Goal: Transaction & Acquisition: Obtain resource

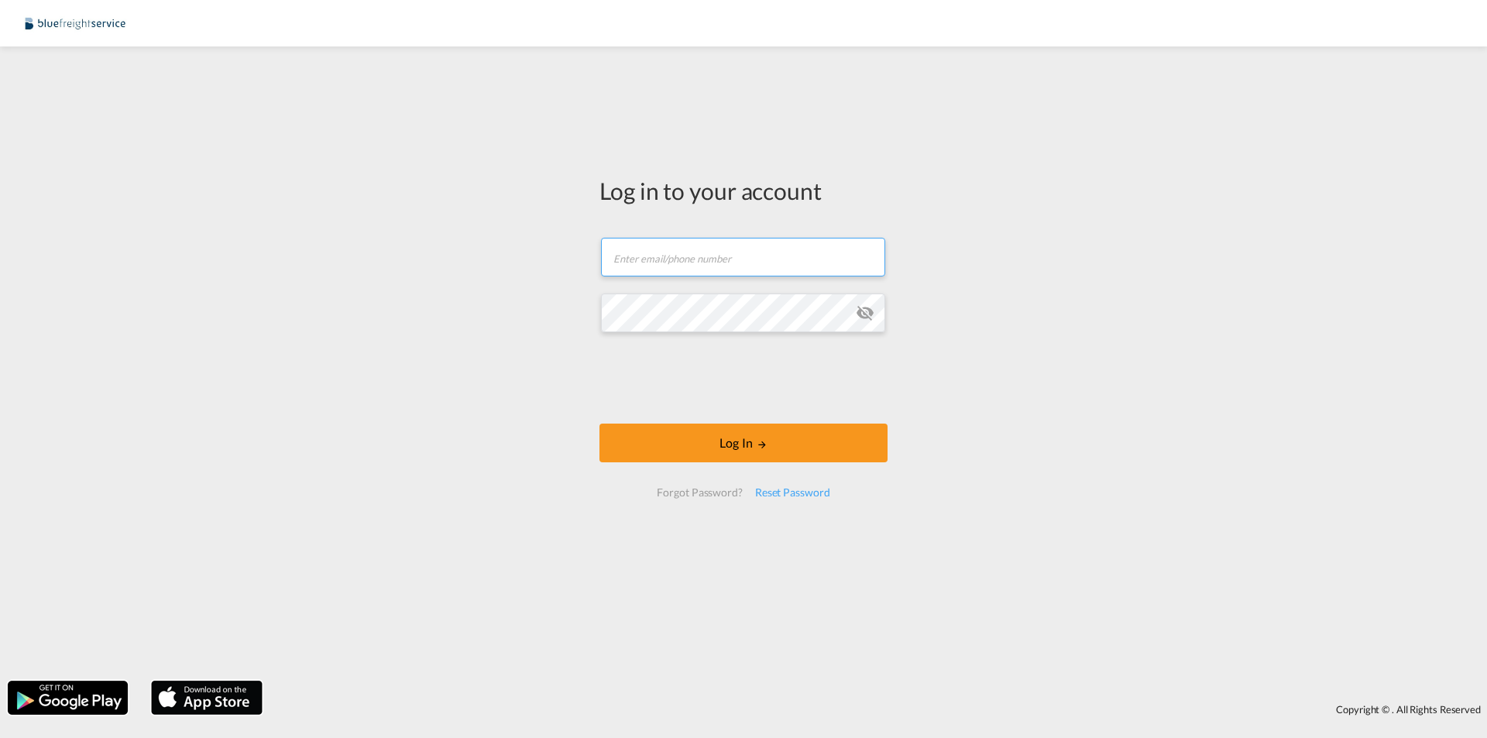
click at [657, 265] on input "text" at bounding box center [743, 257] width 284 height 39
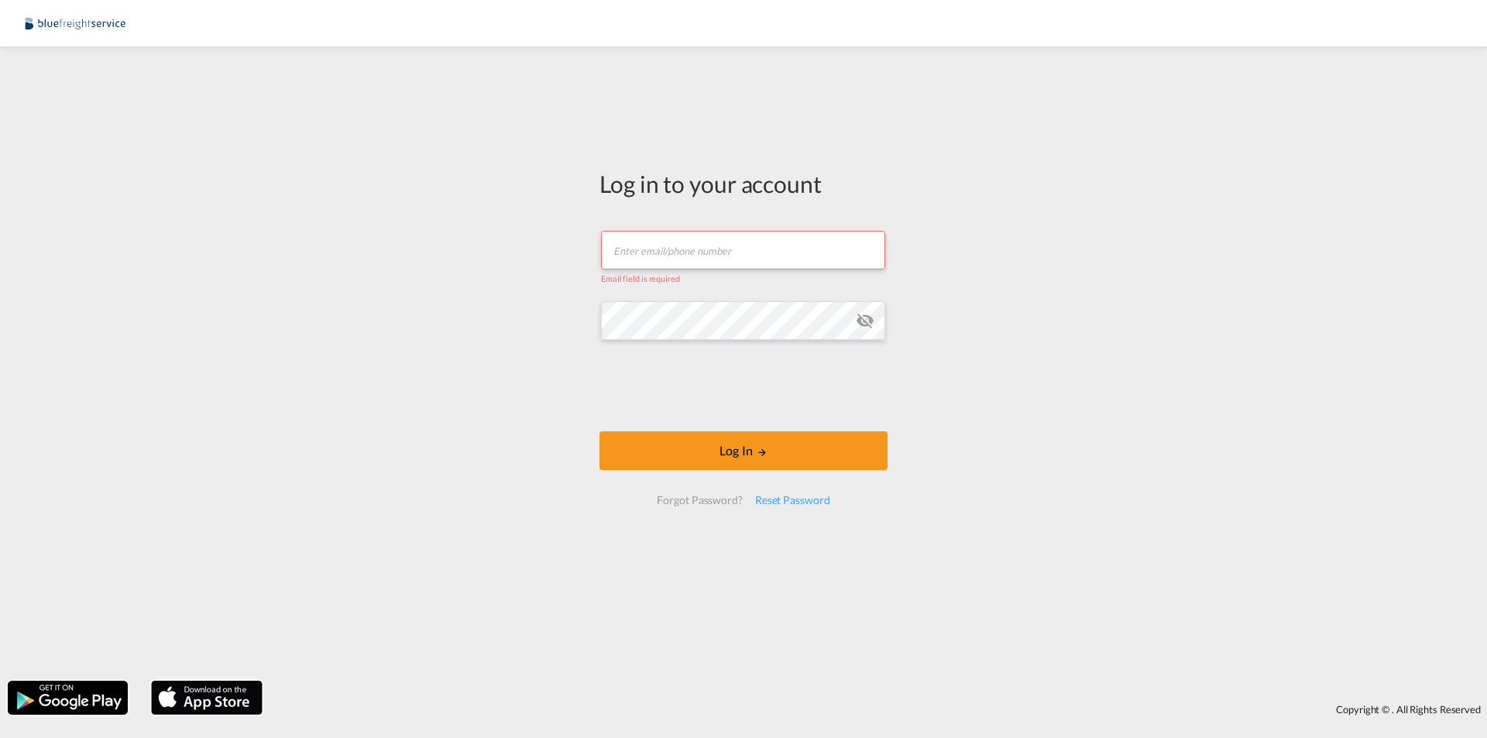
click at [680, 252] on input "text" at bounding box center [743, 250] width 284 height 39
paste input "[PERSON_NAME][EMAIL_ADDRESS][PERSON_NAME][DOMAIN_NAME]"
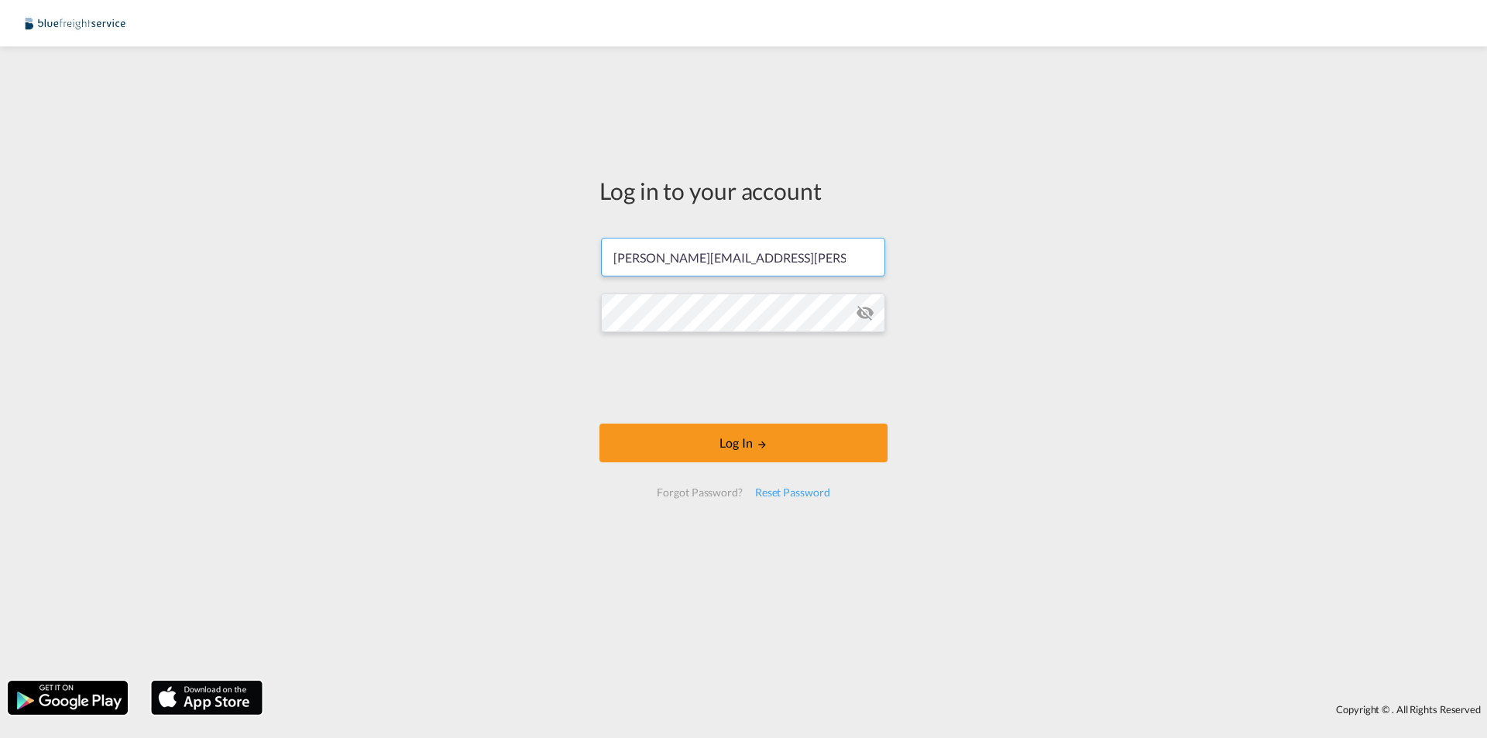
type input "[PERSON_NAME][EMAIL_ADDRESS][PERSON_NAME][DOMAIN_NAME]"
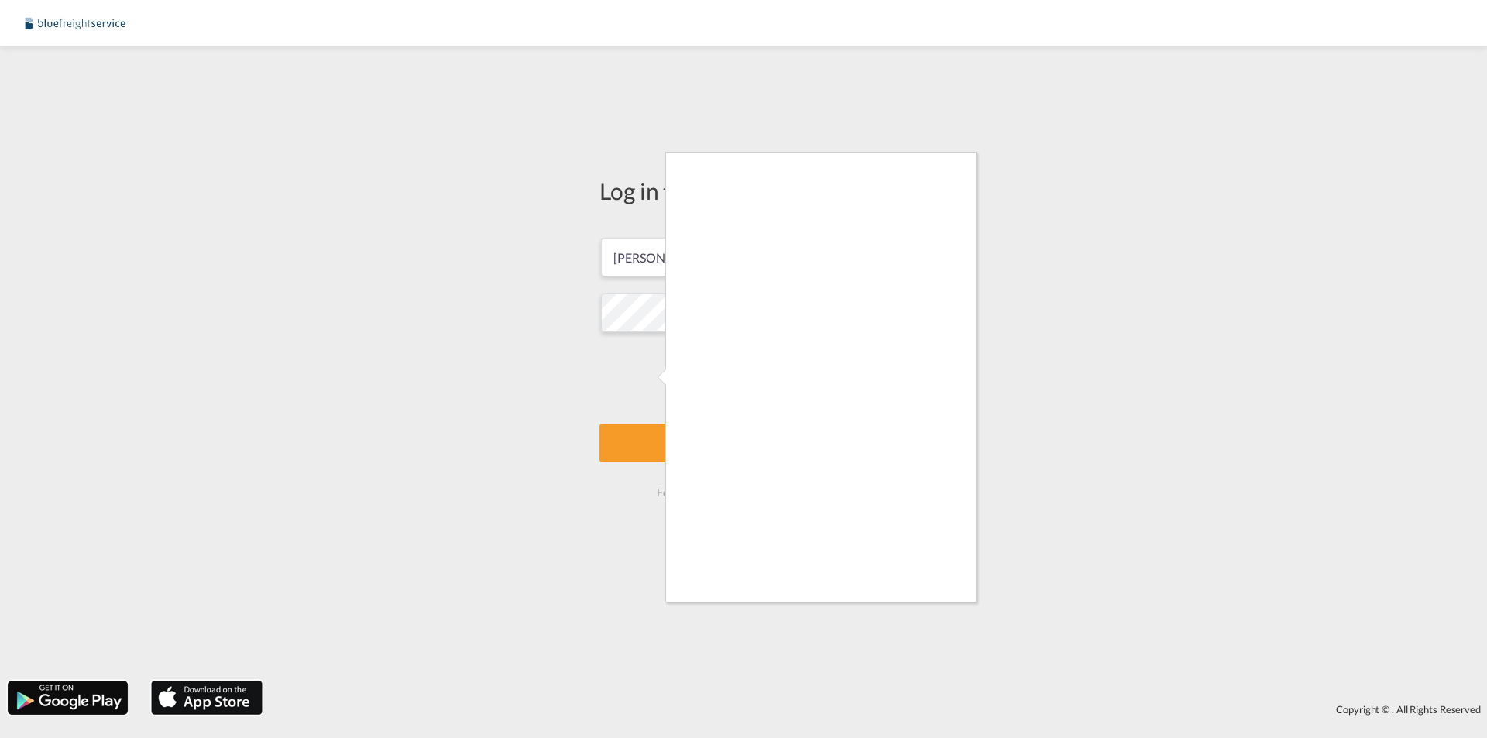
click at [645, 437] on div at bounding box center [743, 369] width 1487 height 738
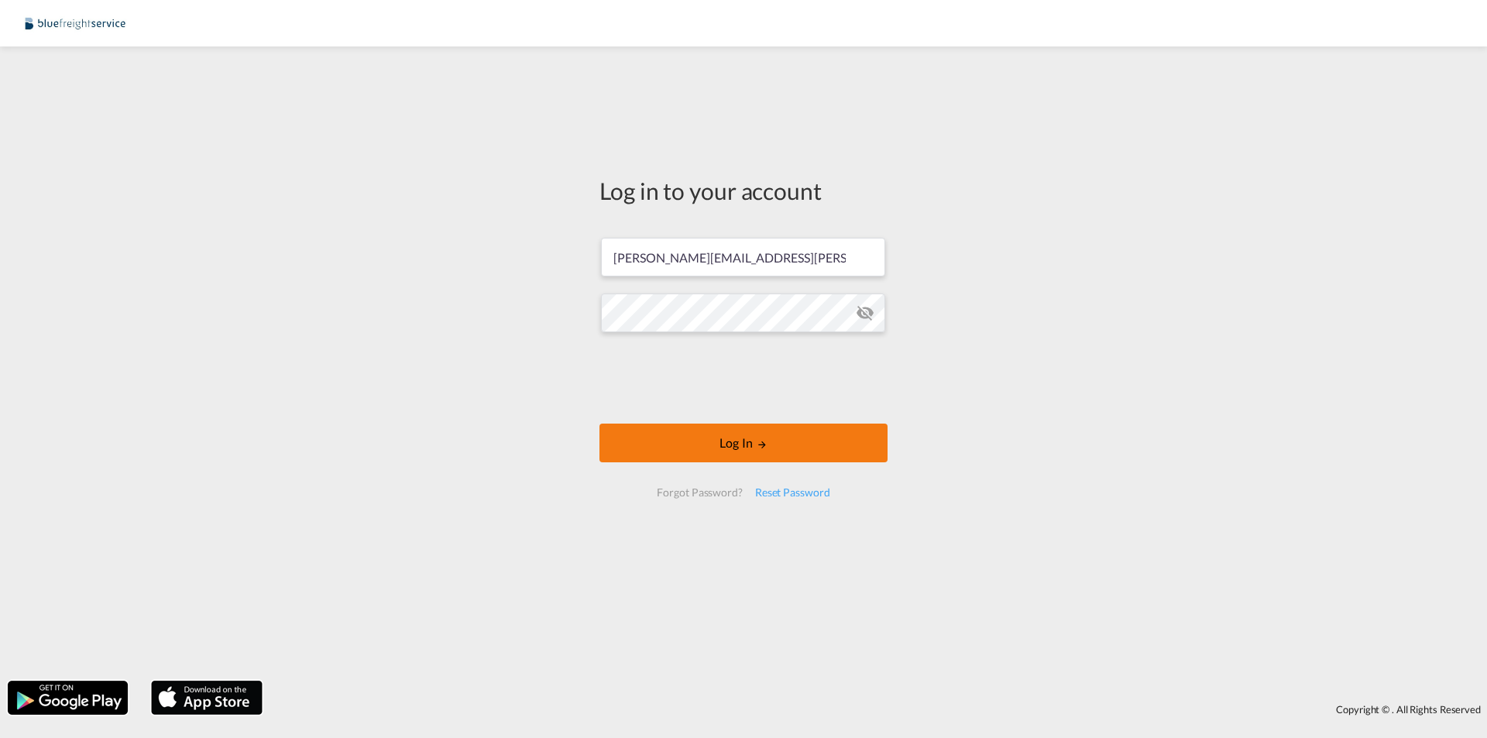
click at [794, 441] on button "Log In" at bounding box center [743, 443] width 288 height 39
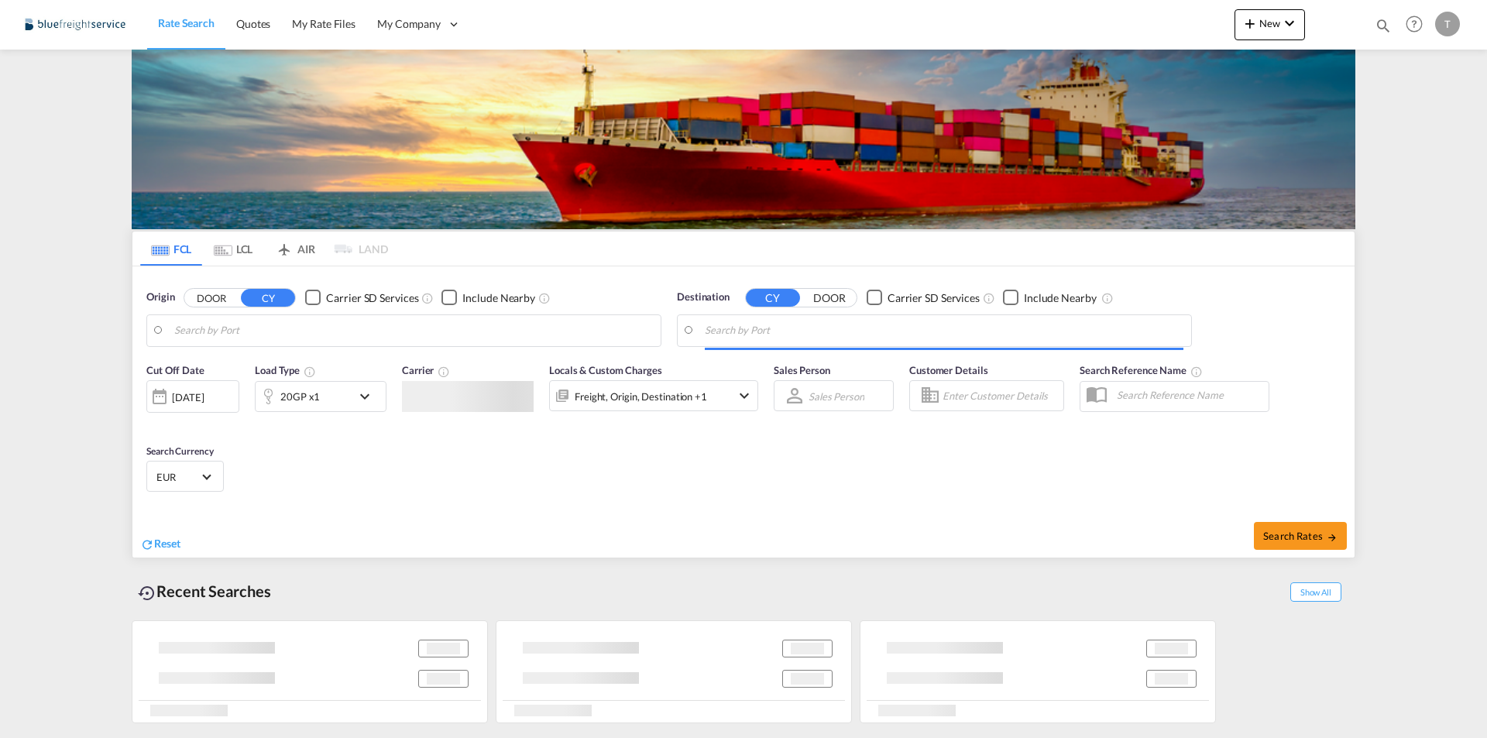
type input "[GEOGRAPHIC_DATA], [GEOGRAPHIC_DATA]"
type input "[GEOGRAPHIC_DATA], ECGYE"
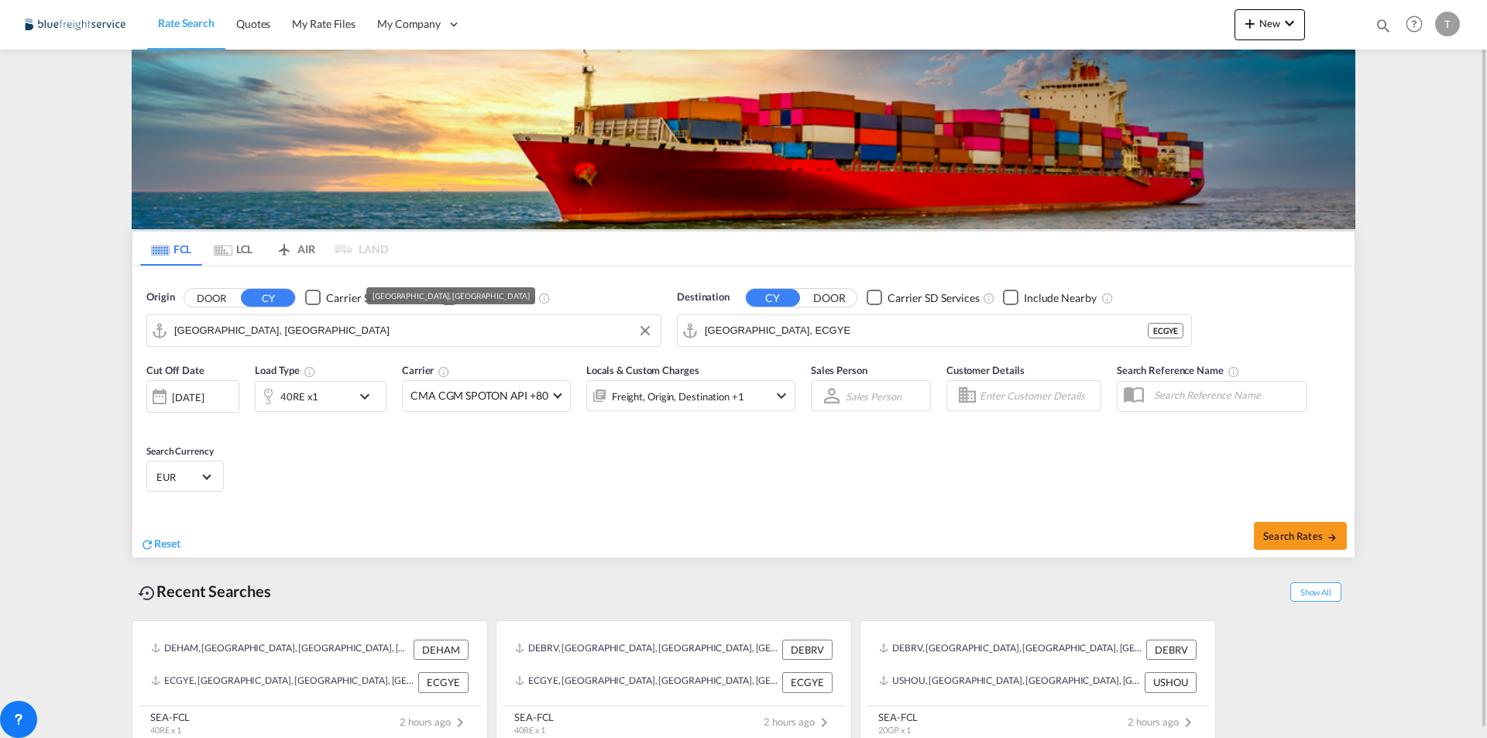
click at [279, 338] on input "[GEOGRAPHIC_DATA], [GEOGRAPHIC_DATA]" at bounding box center [413, 330] width 479 height 23
type input "t"
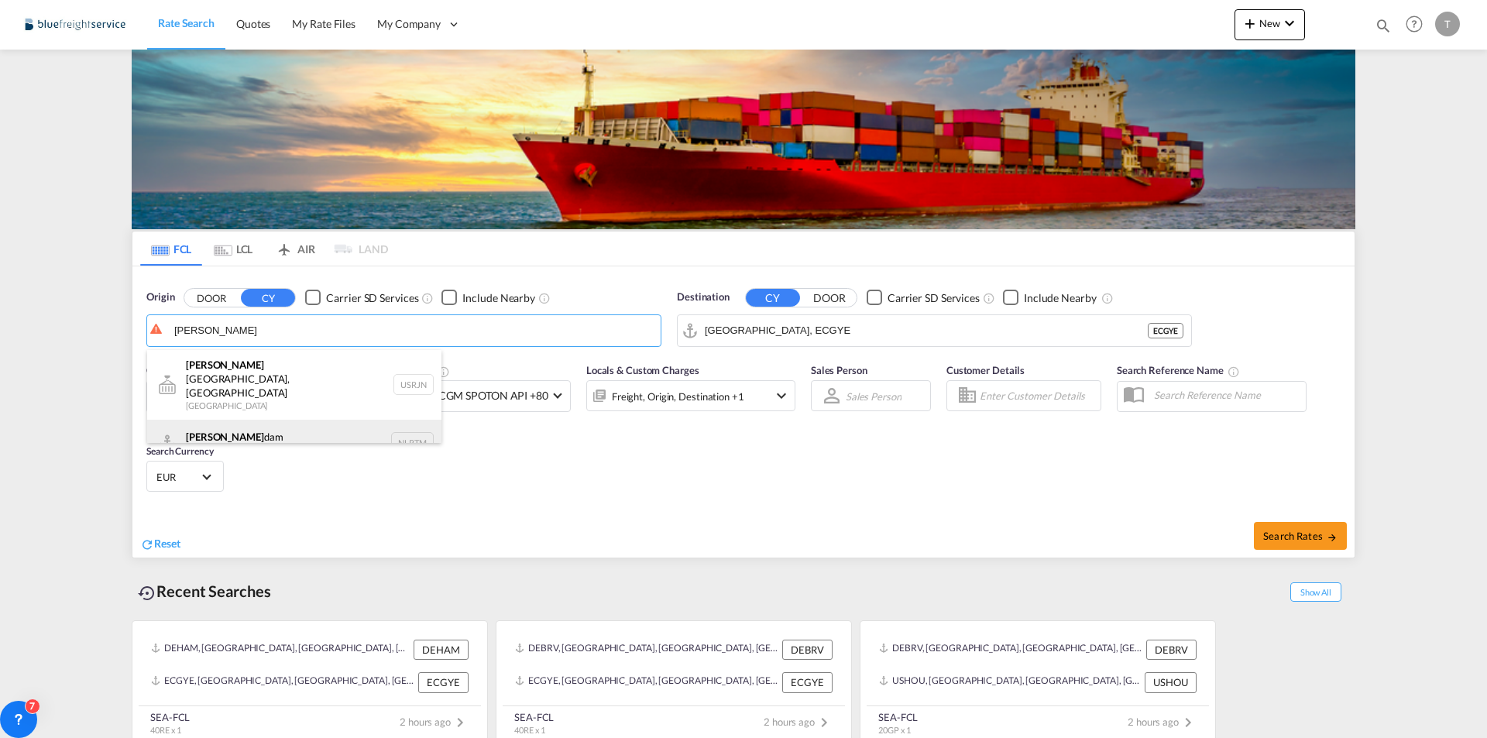
click at [180, 427] on div "[PERSON_NAME] dam [GEOGRAPHIC_DATA] NLRTM" at bounding box center [294, 443] width 294 height 46
type input "[GEOGRAPHIC_DATA], NLRTM"
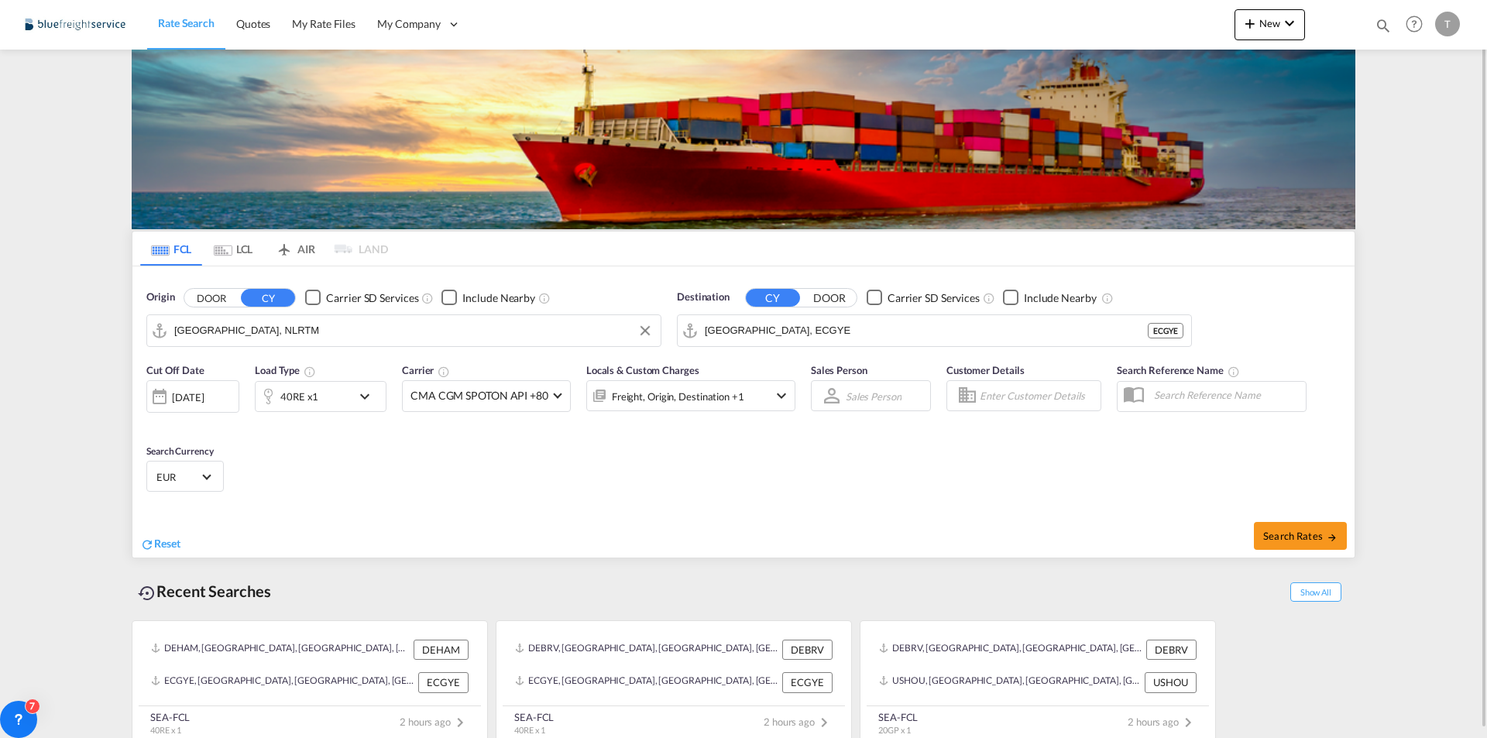
click at [341, 407] on div "40RE x1" at bounding box center [304, 396] width 96 height 31
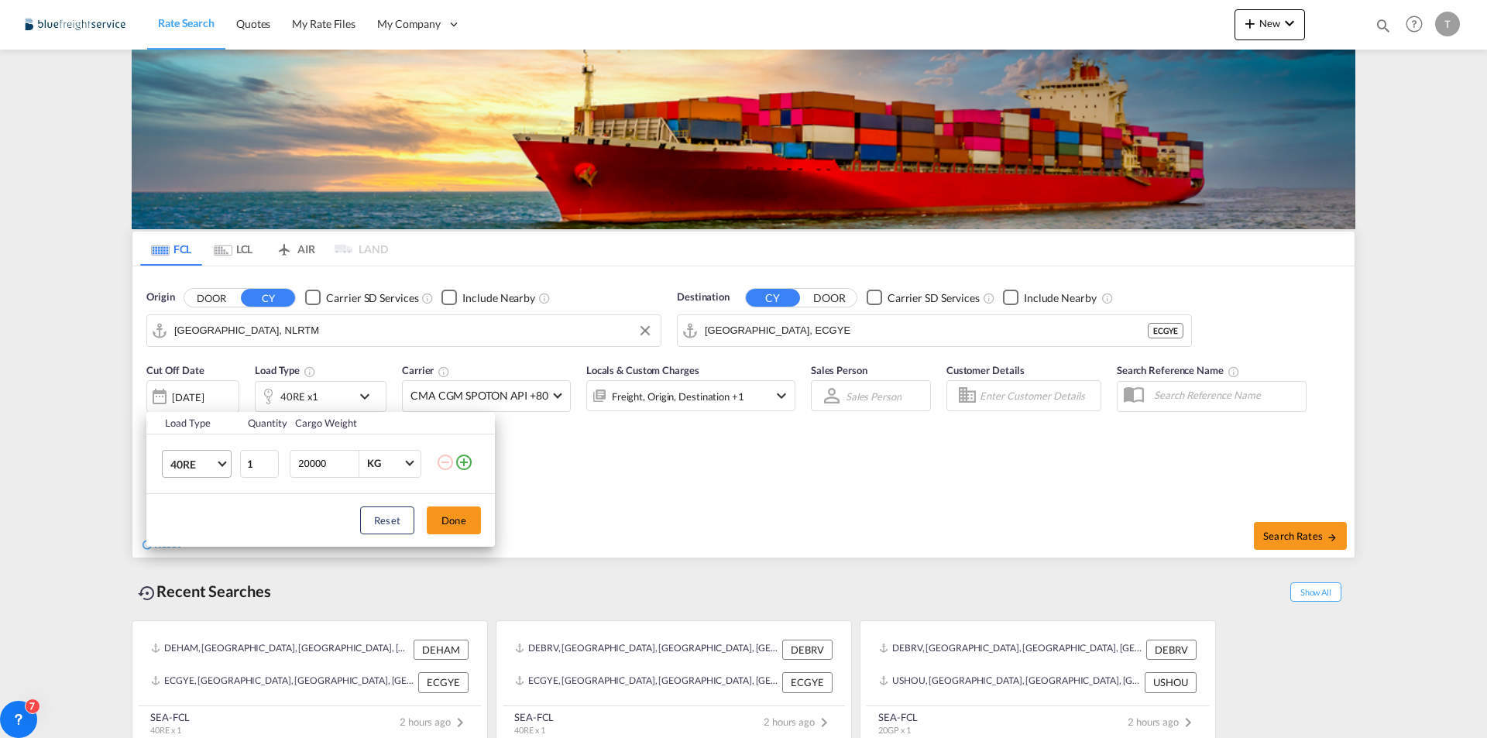
click at [217, 472] on md-select-value "40RE" at bounding box center [200, 464] width 62 height 26
click at [194, 465] on div "40HC" at bounding box center [184, 457] width 29 height 15
click at [800, 333] on div "Load Type Quantity Cargo Weight 40HC 1 20000 KG KG Load type addition is restri…" at bounding box center [743, 369] width 1487 height 738
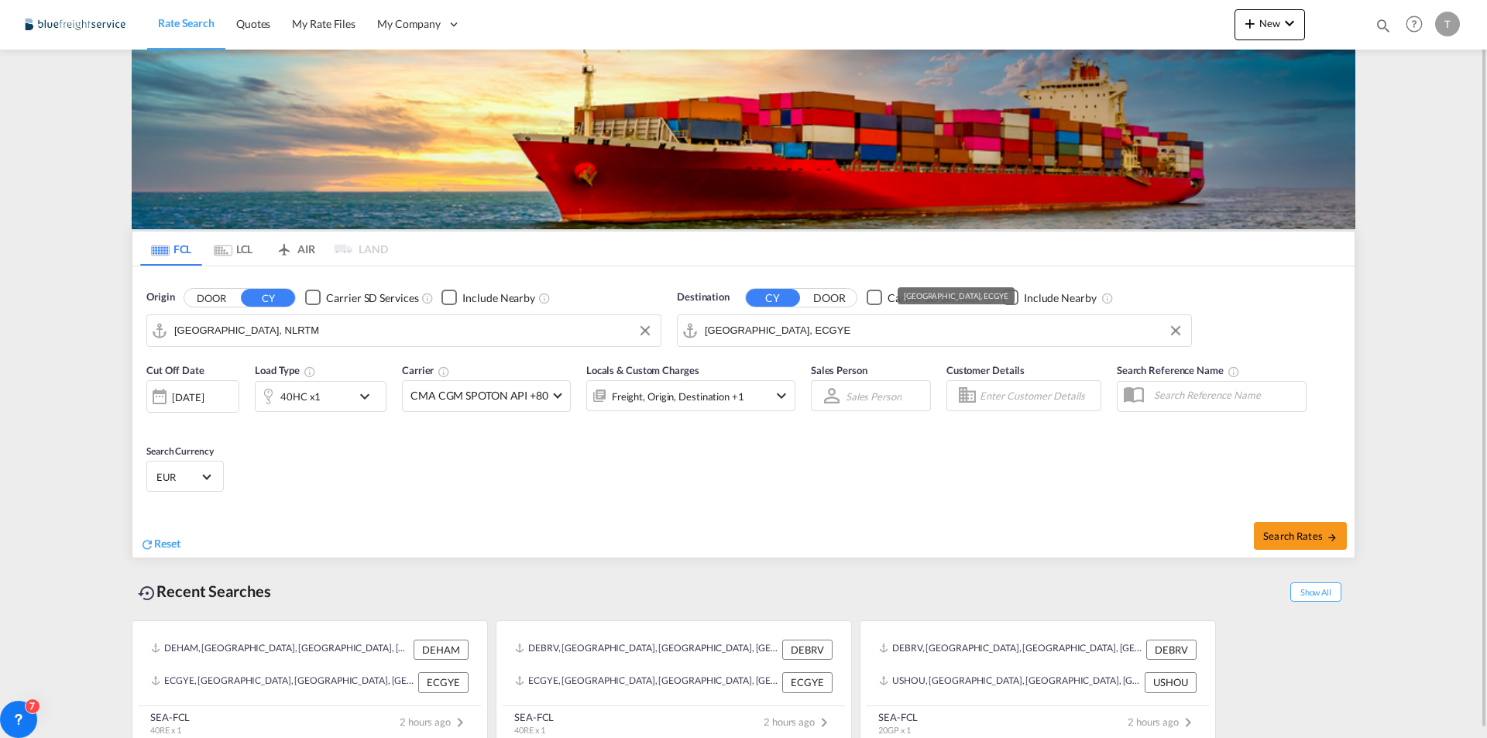
click at [807, 331] on input "[GEOGRAPHIC_DATA], ECGYE" at bounding box center [944, 330] width 479 height 23
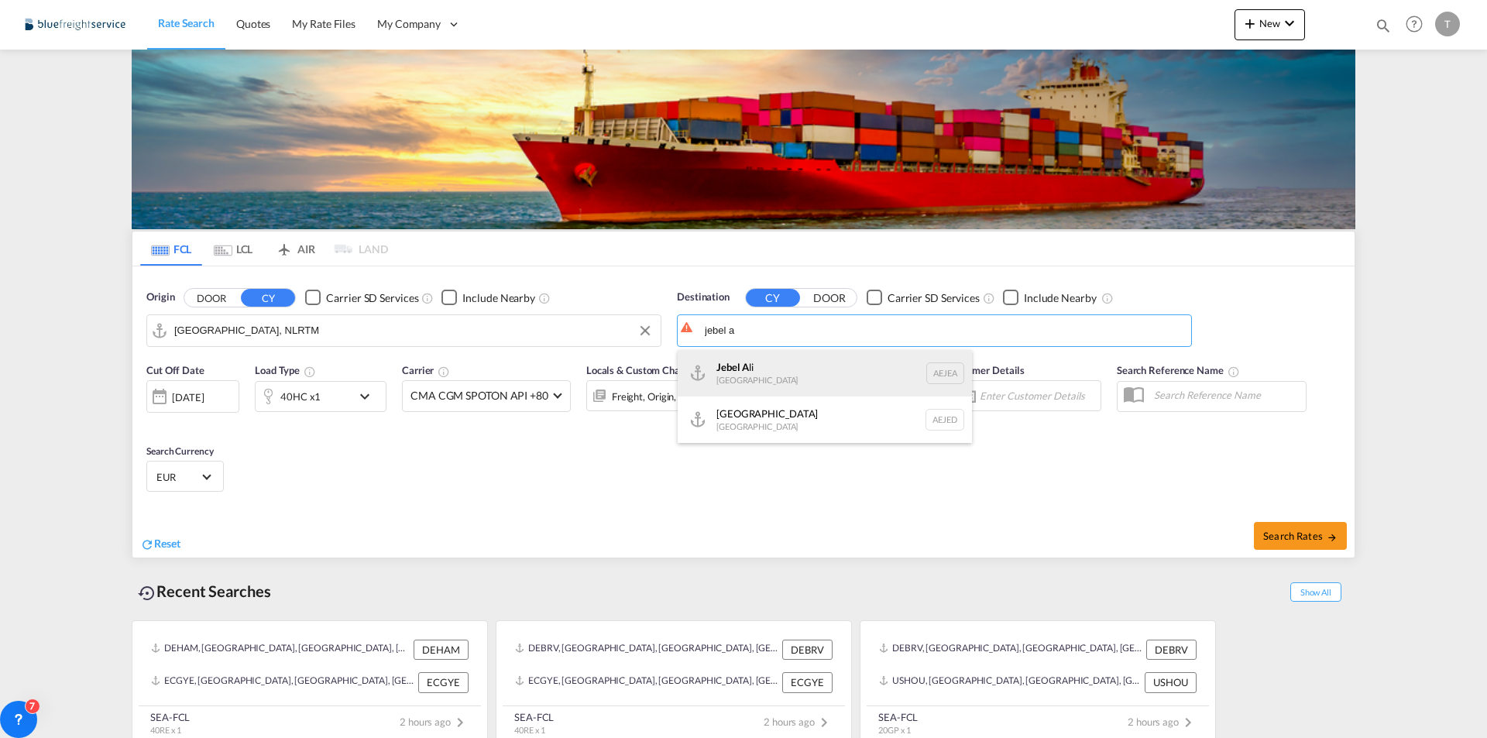
click at [812, 385] on div "Jebel A li [GEOGRAPHIC_DATA] [GEOGRAPHIC_DATA]" at bounding box center [825, 373] width 294 height 46
type input "[GEOGRAPHIC_DATA], [GEOGRAPHIC_DATA]"
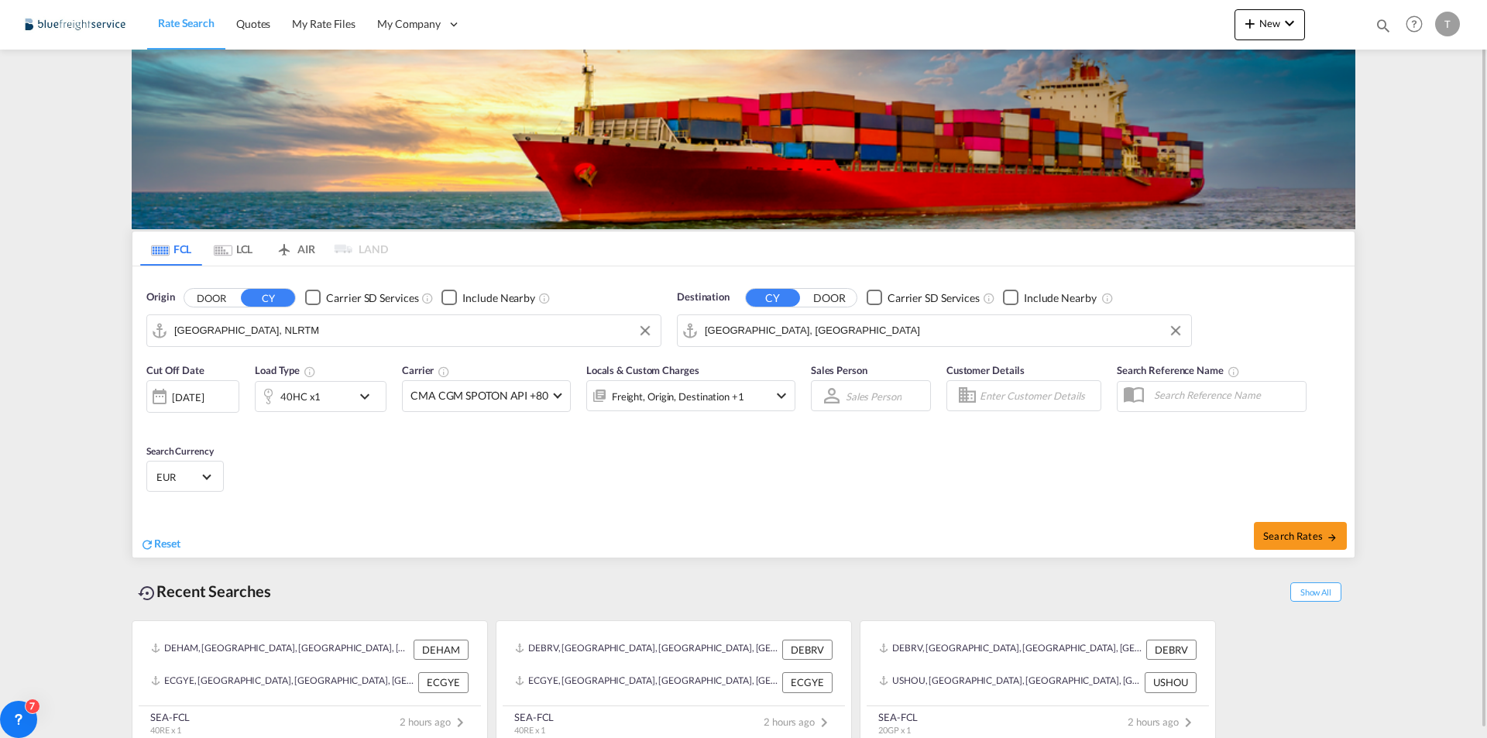
click at [834, 535] on div "Search Rates" at bounding box center [1050, 535] width 607 height 44
click at [193, 392] on div "[DATE]" at bounding box center [188, 397] width 32 height 14
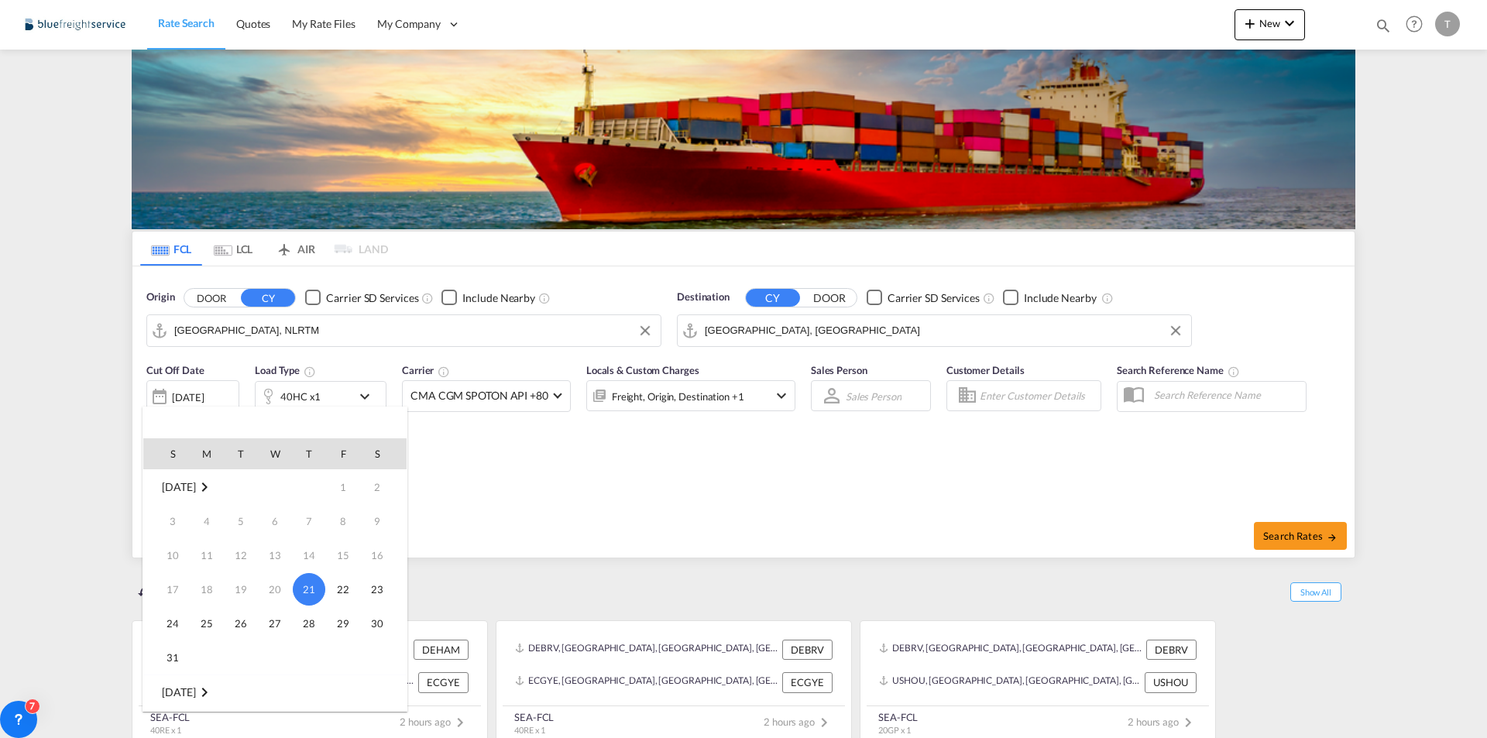
click at [544, 534] on div at bounding box center [743, 369] width 1487 height 738
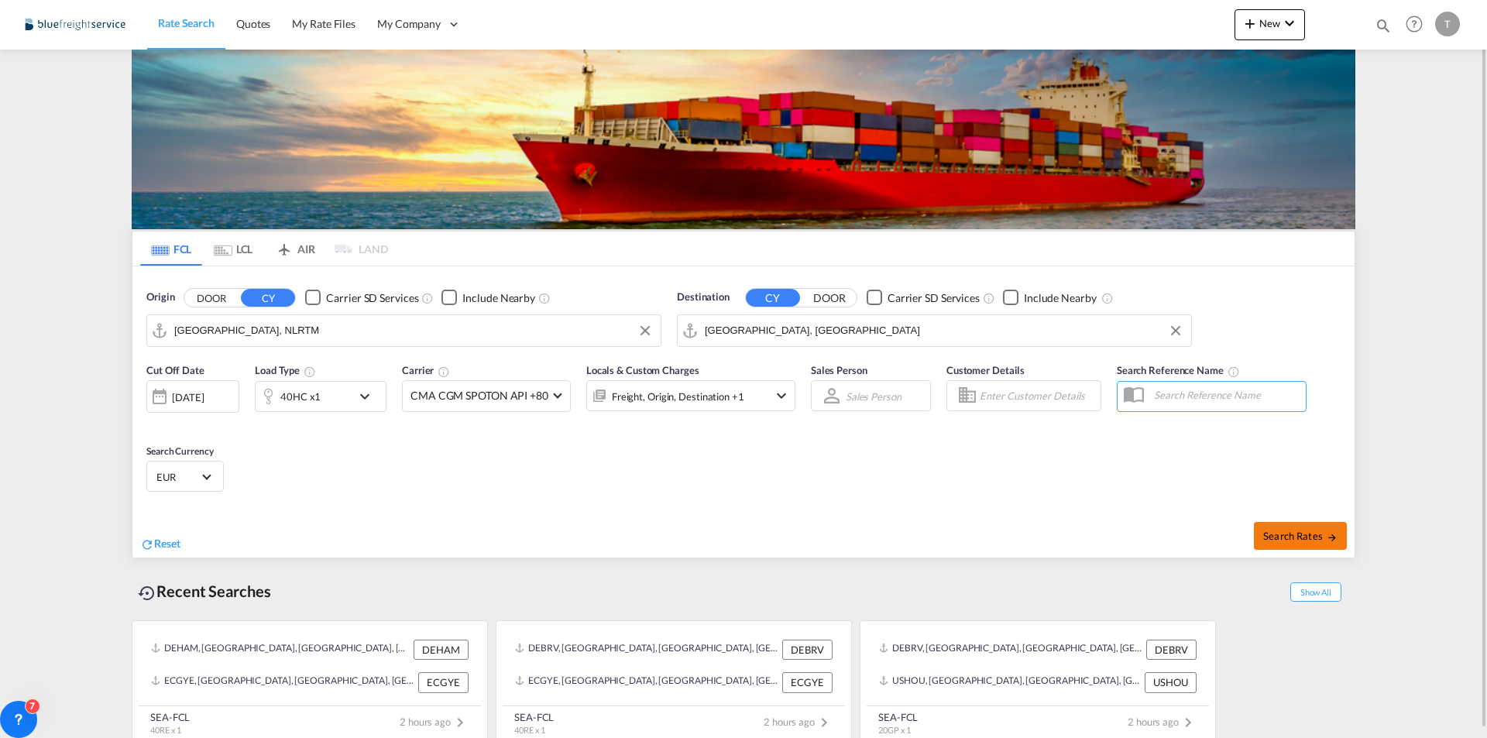
click at [1282, 543] on button "Search Rates" at bounding box center [1300, 536] width 93 height 28
type input "NLRTM to AEJEA / [DATE]"
